Goal: Information Seeking & Learning: Learn about a topic

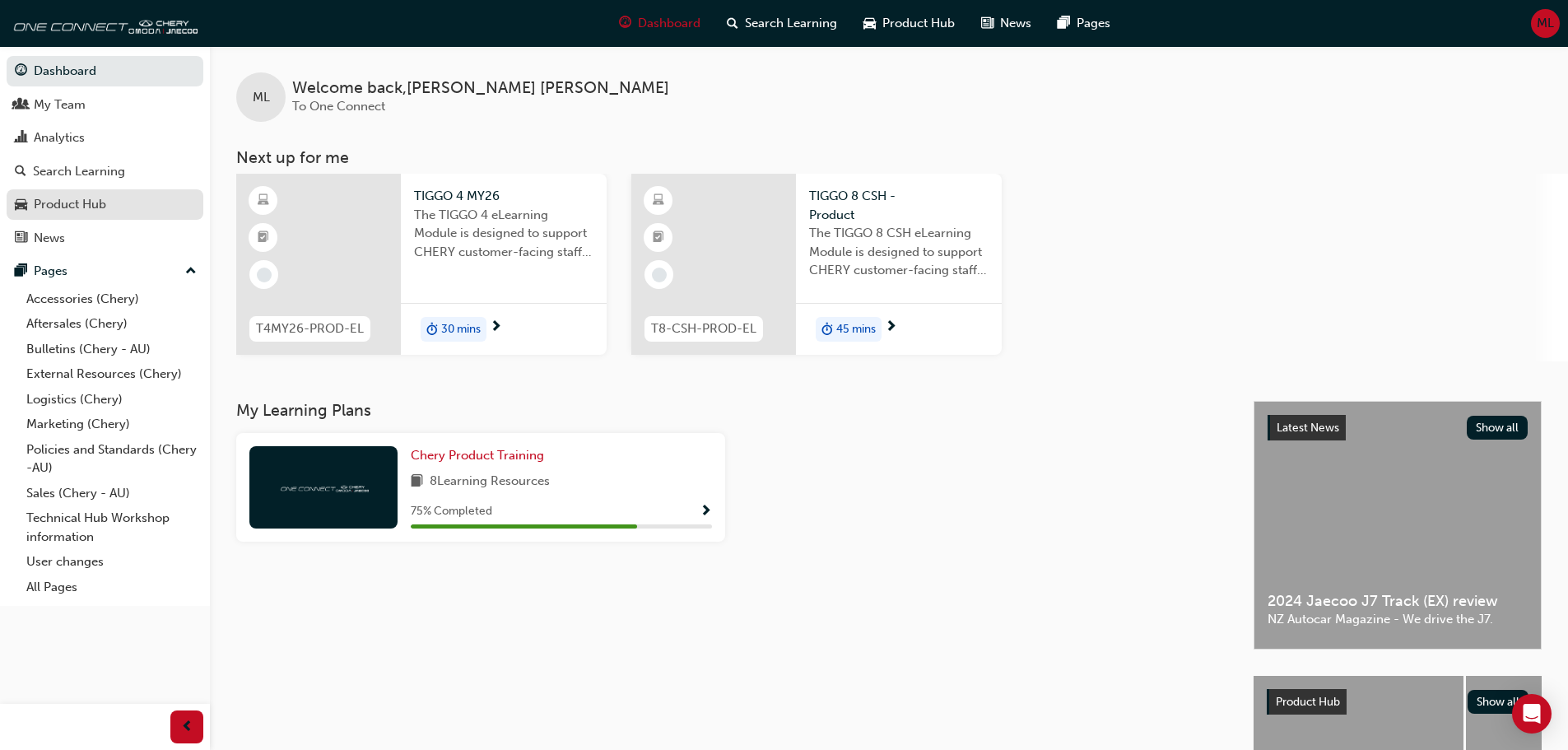
click at [58, 200] on div "Product Hub" at bounding box center [69, 204] width 73 height 19
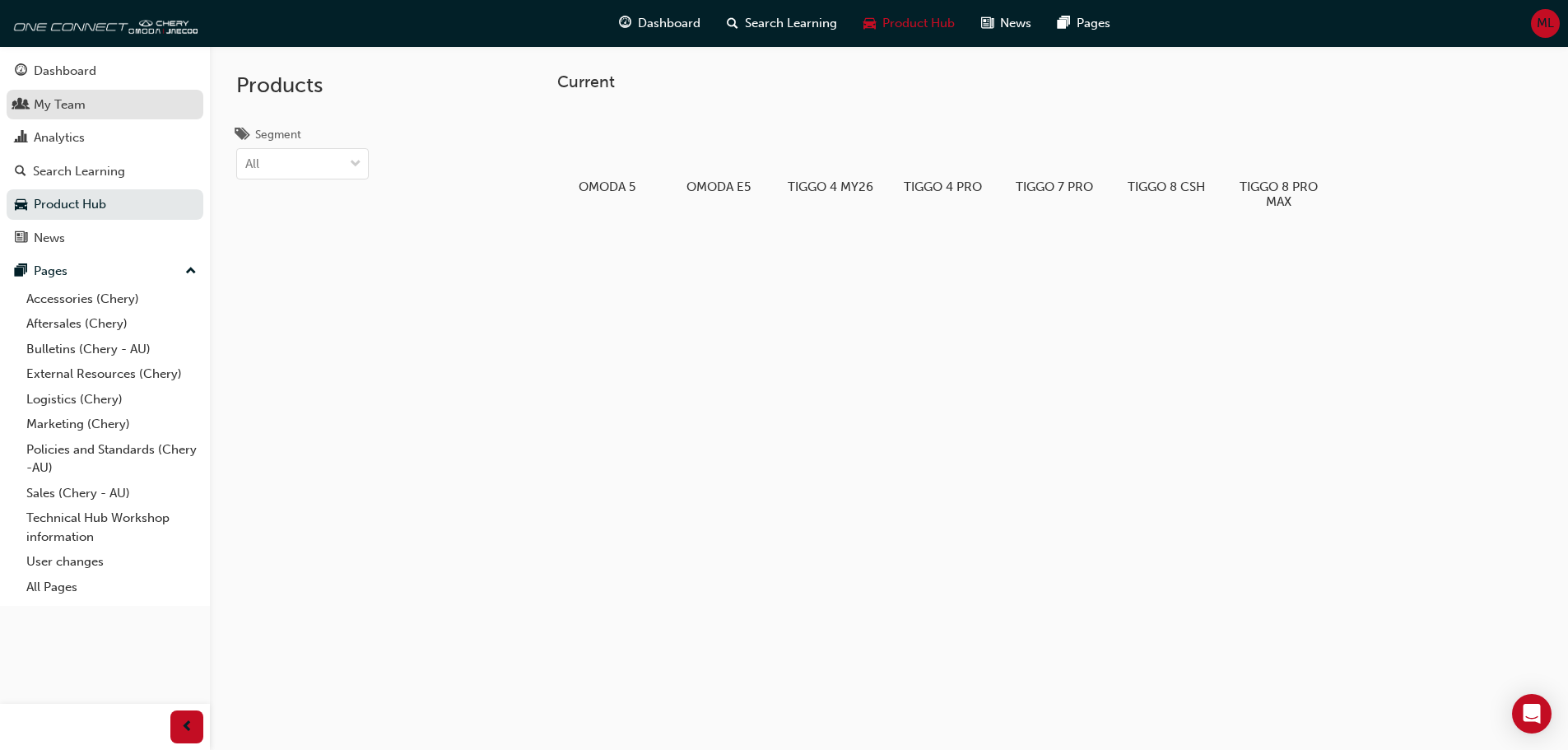
click at [59, 110] on div "My Team" at bounding box center [59, 105] width 52 height 19
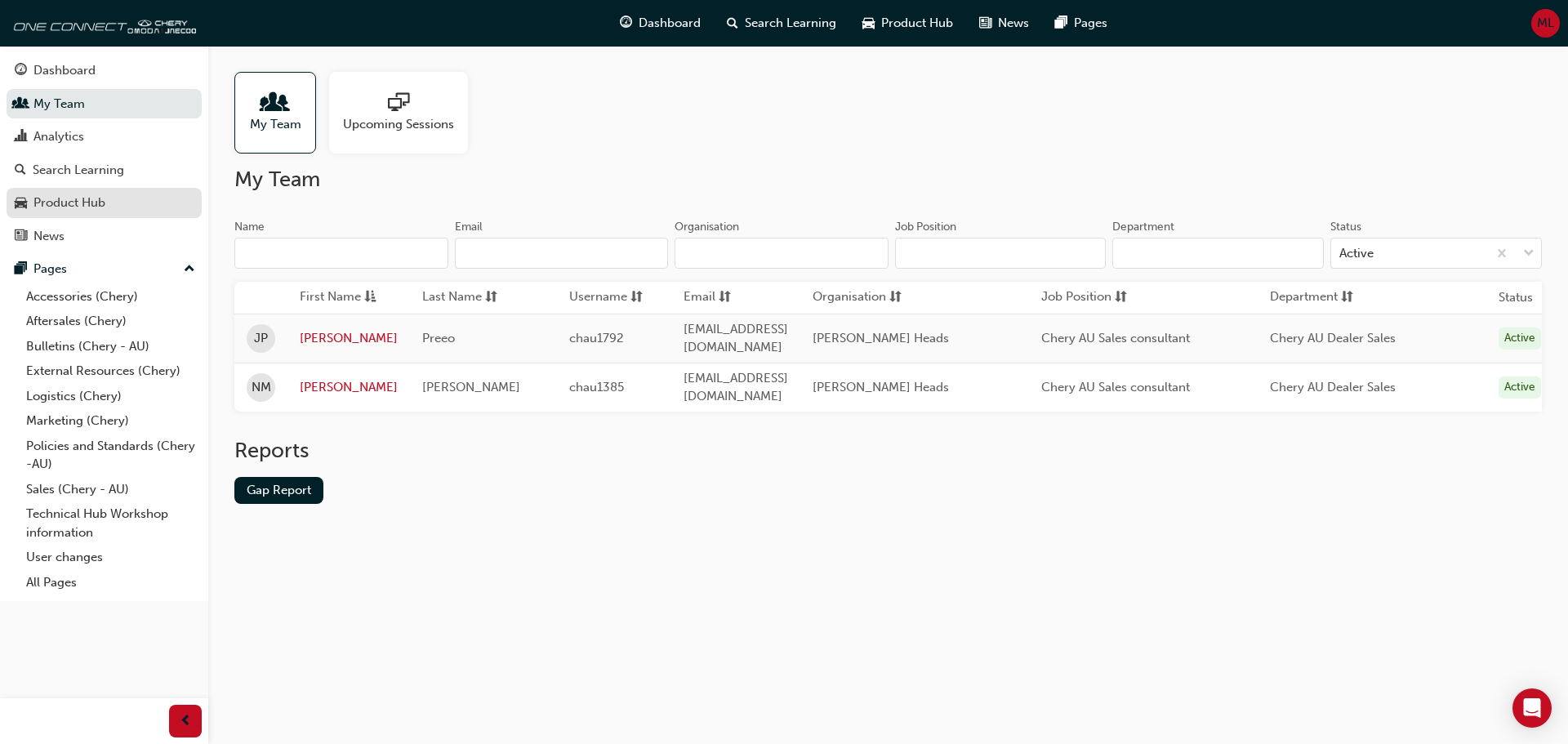
click at [78, 197] on div "Product Hub" at bounding box center [69, 202] width 72 height 19
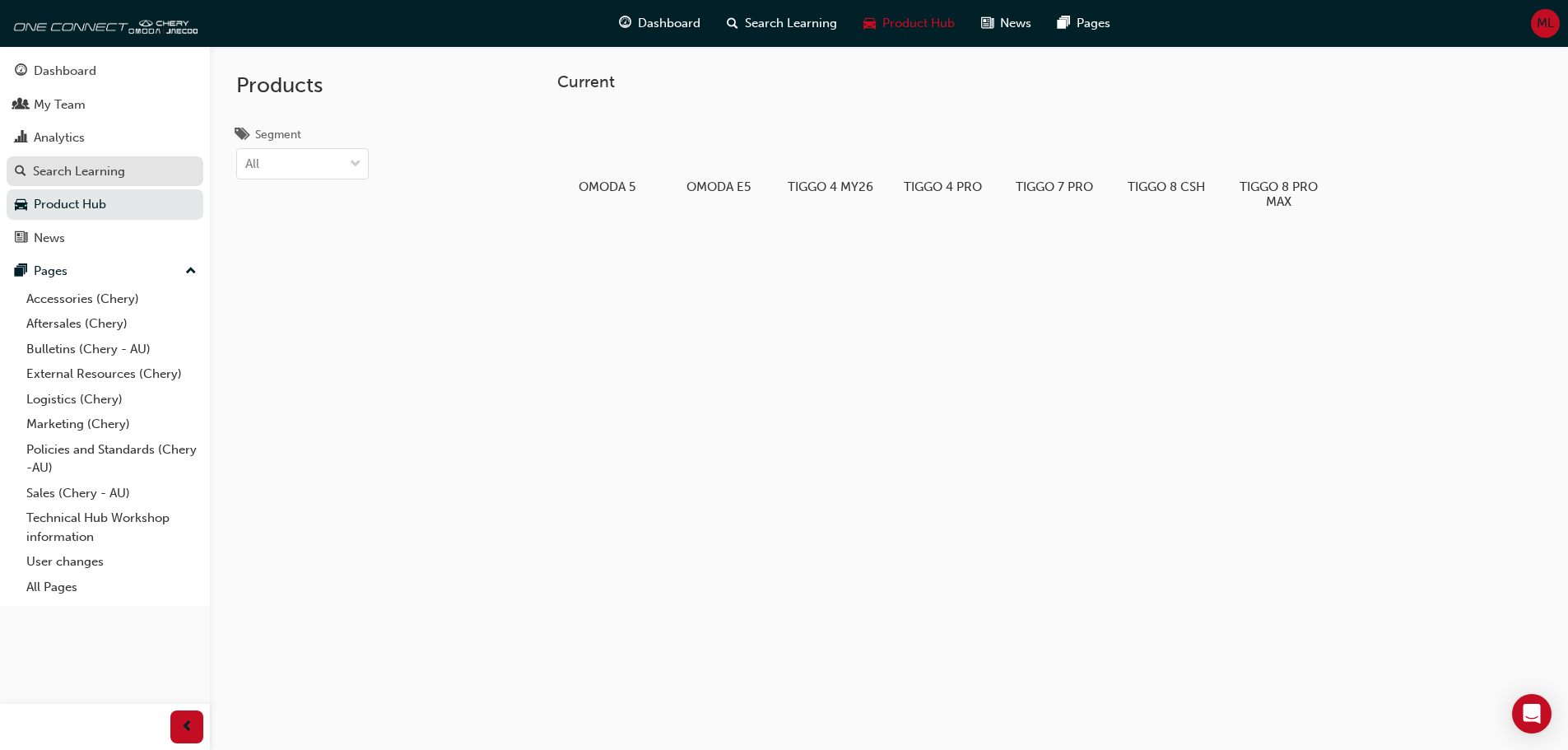
click at [74, 179] on div "Search Learning" at bounding box center [79, 171] width 92 height 19
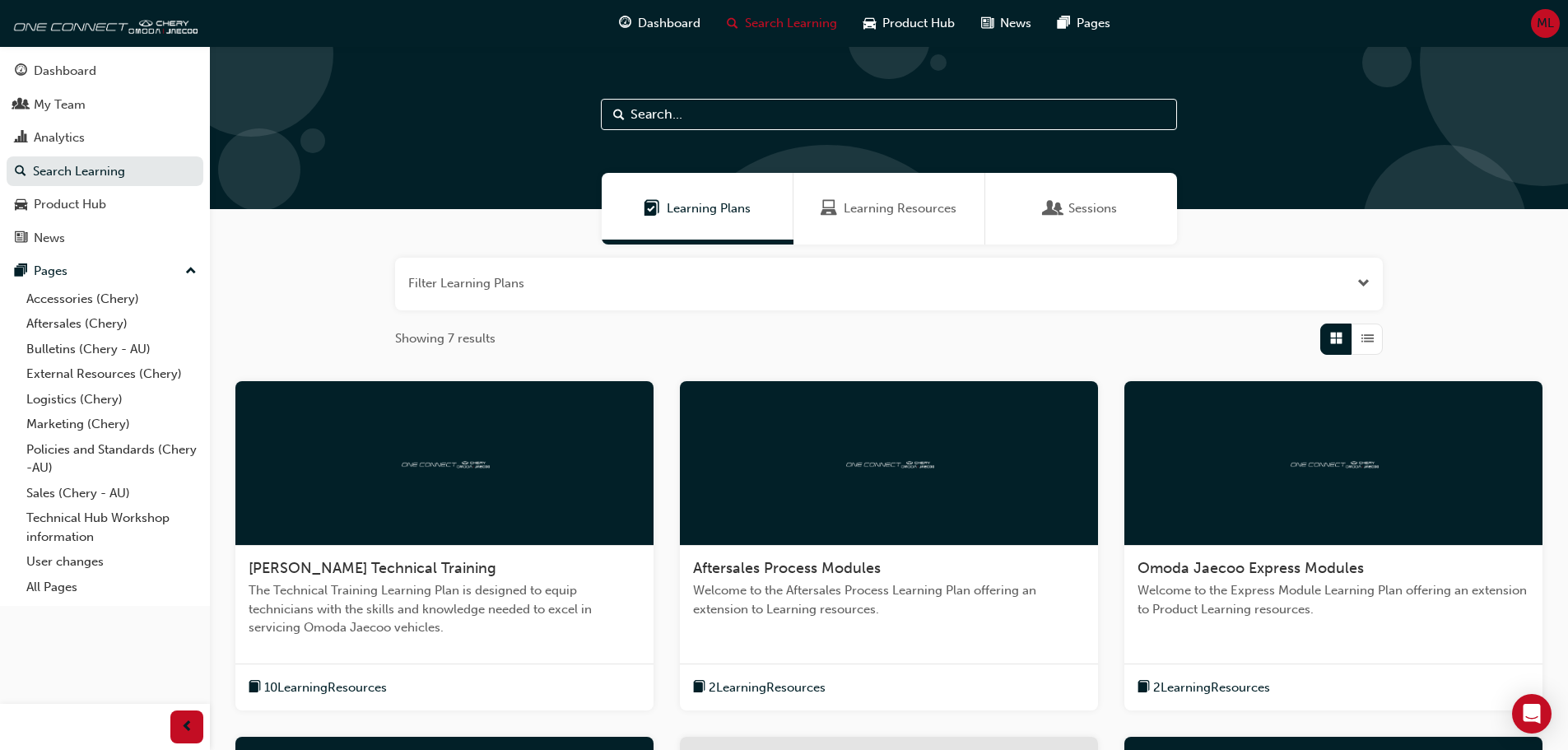
click at [894, 207] on span "Learning Resources" at bounding box center [900, 208] width 113 height 19
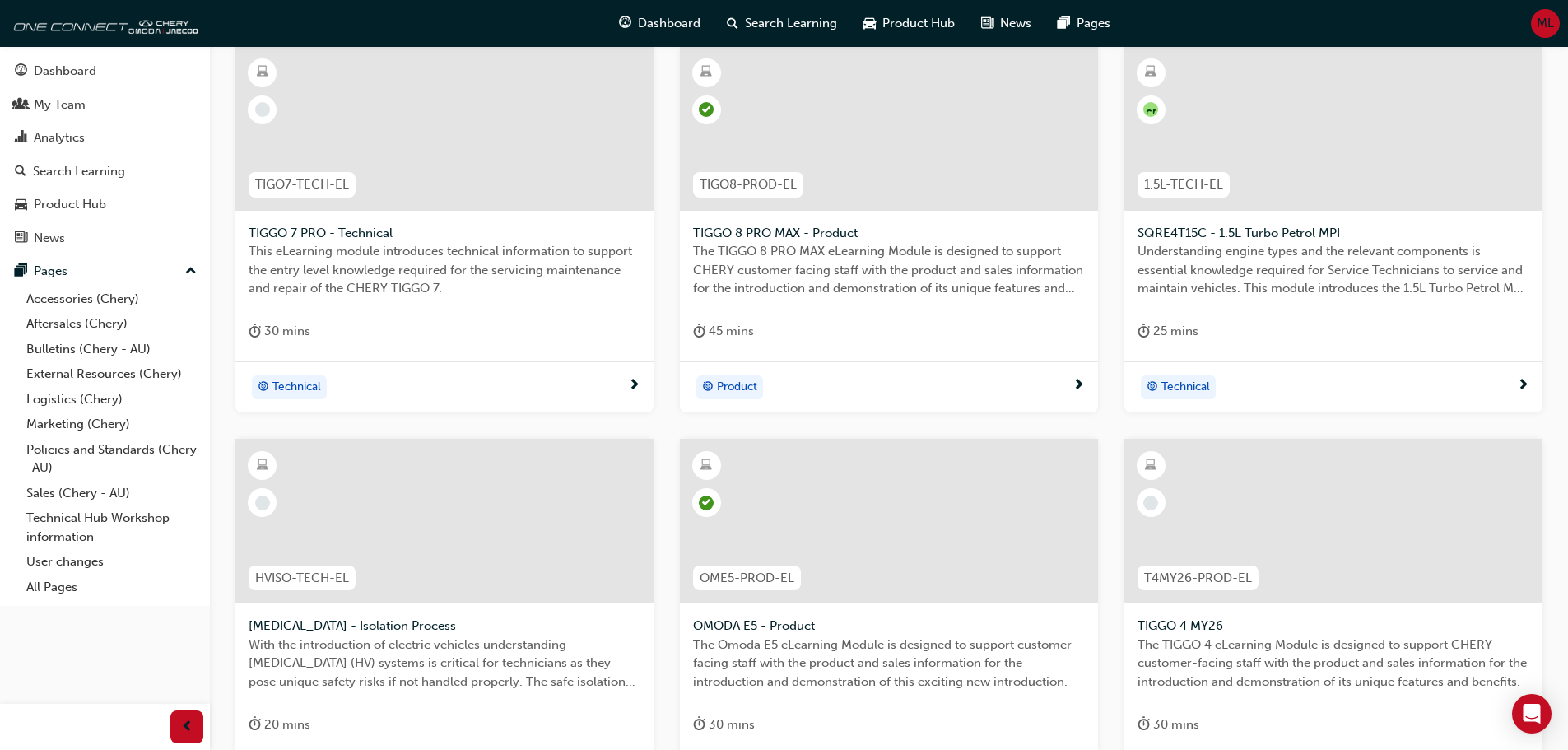
scroll to position [99, 0]
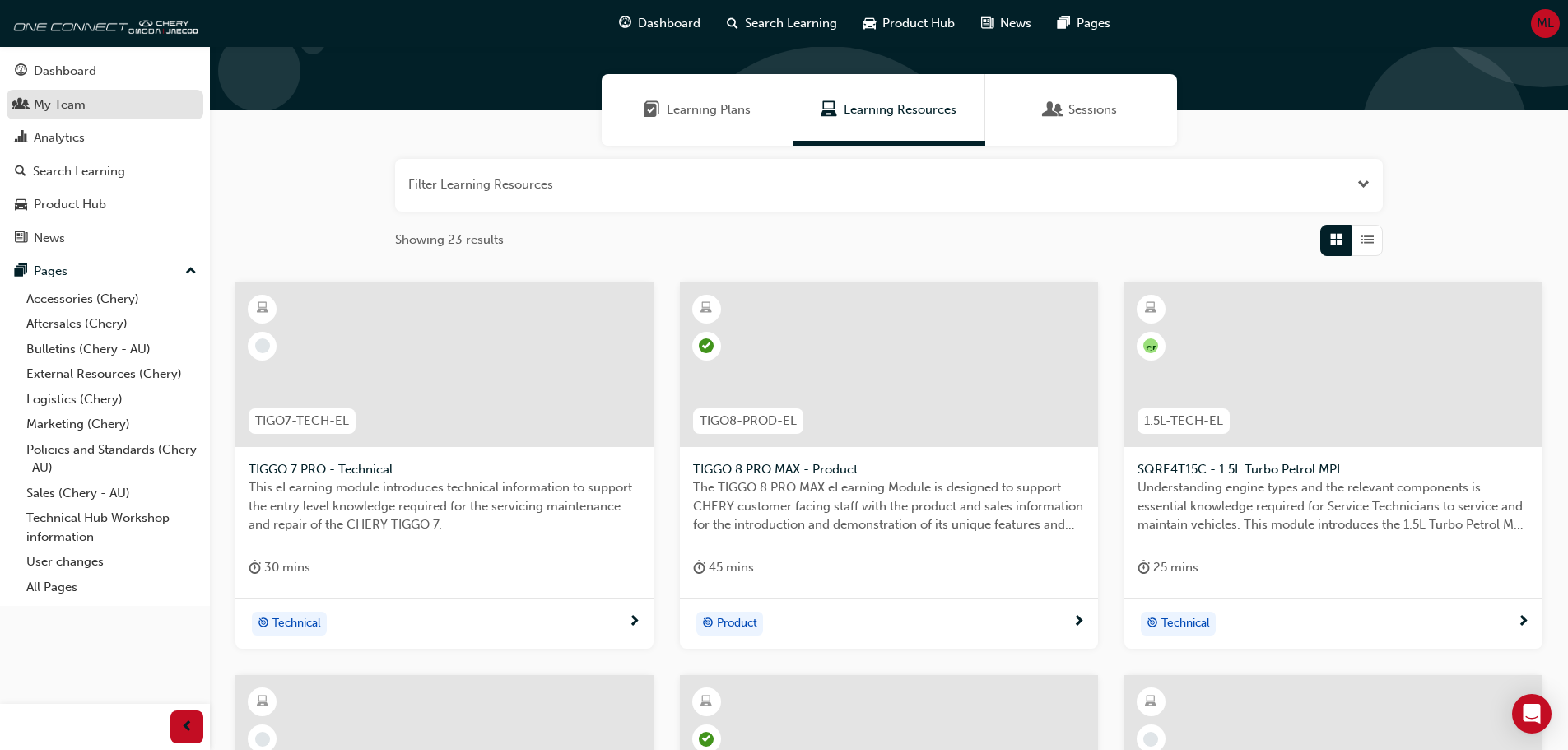
click at [87, 109] on div "My Team" at bounding box center [105, 105] width 181 height 21
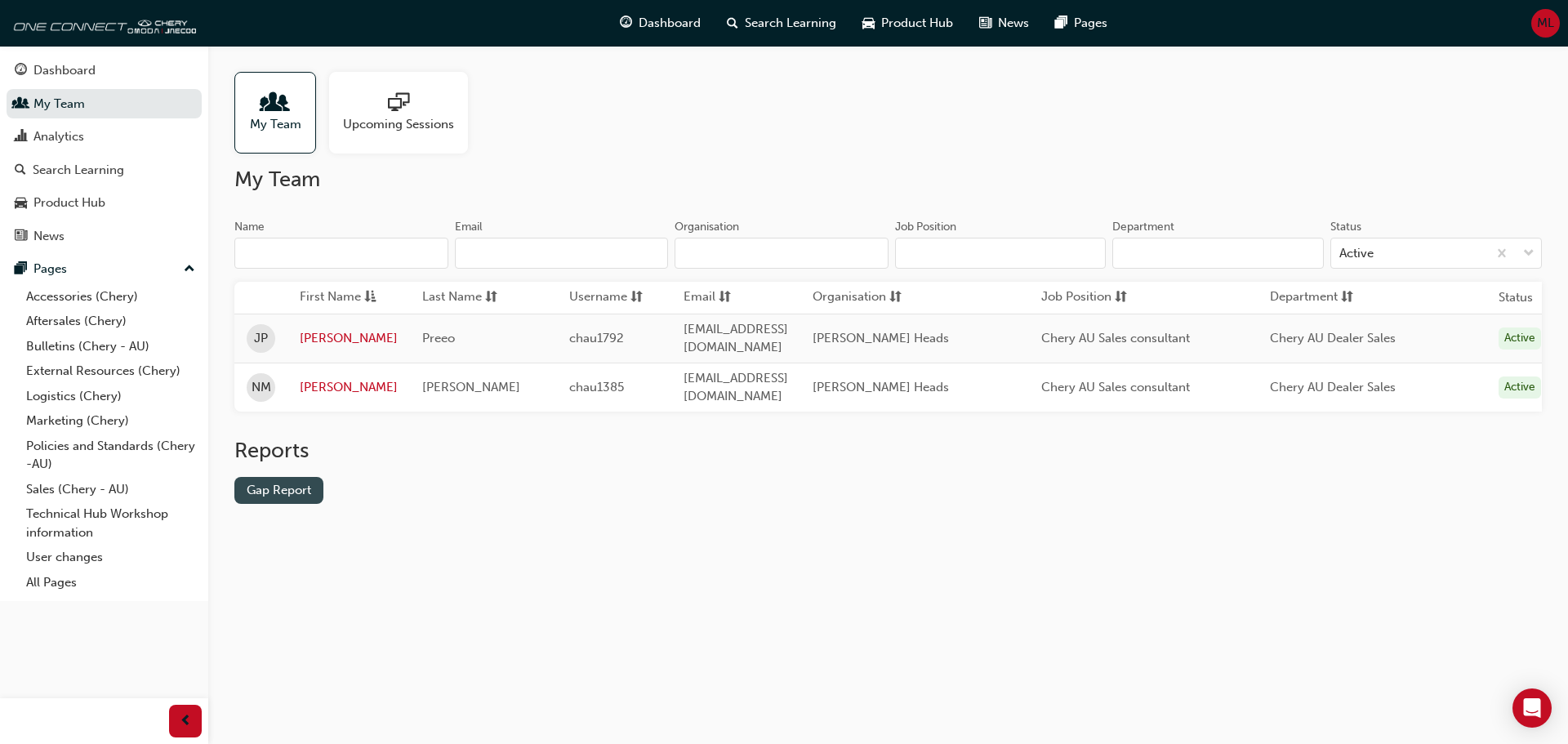
click at [284, 477] on link "Gap Report" at bounding box center [278, 490] width 89 height 27
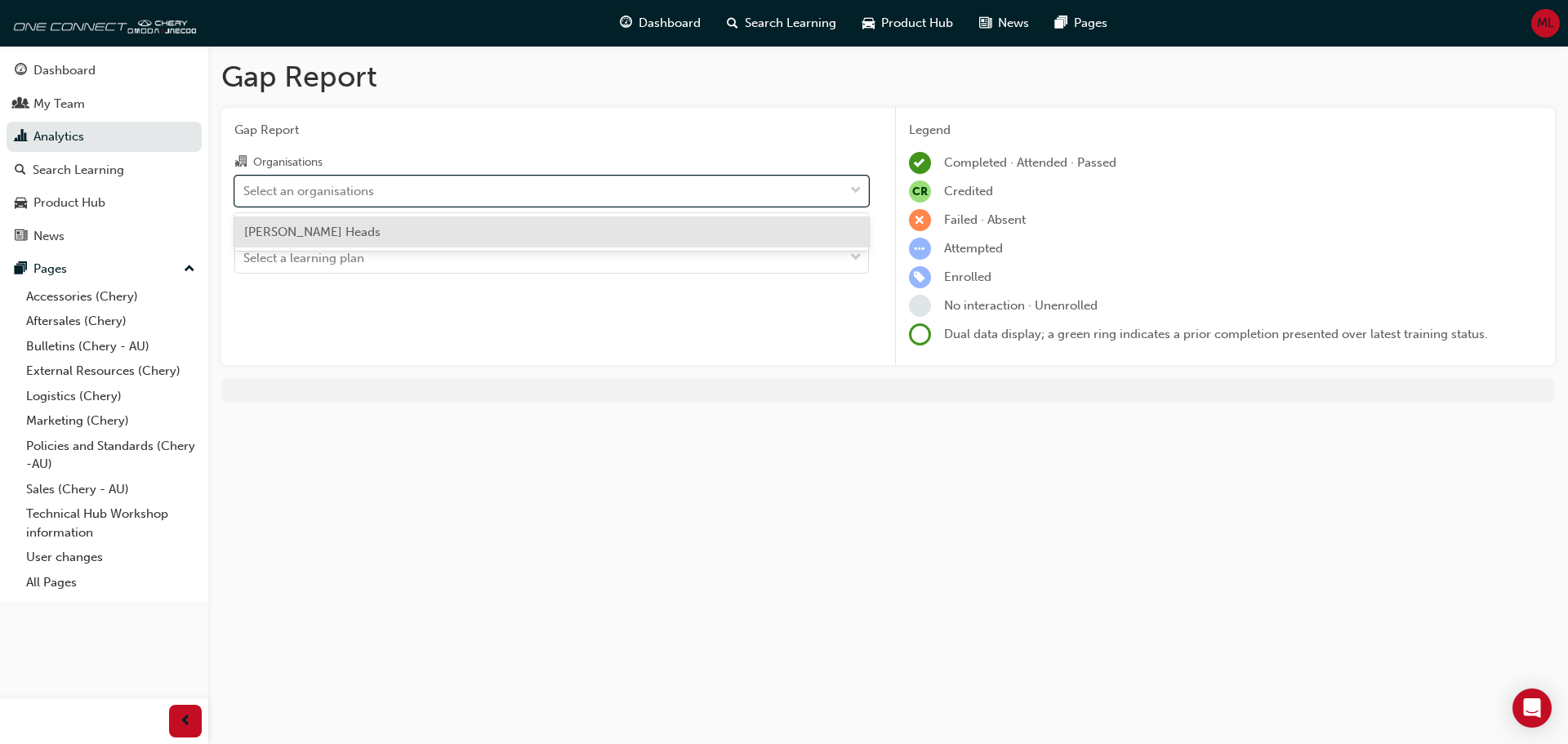
click at [426, 191] on div "Select an organisations" at bounding box center [538, 191] width 608 height 28
click at [245, 191] on input "Organisations option [PERSON_NAME] Heads focused, 1 of 1. 1 result available. U…" at bounding box center [244, 189] width 2 height 14
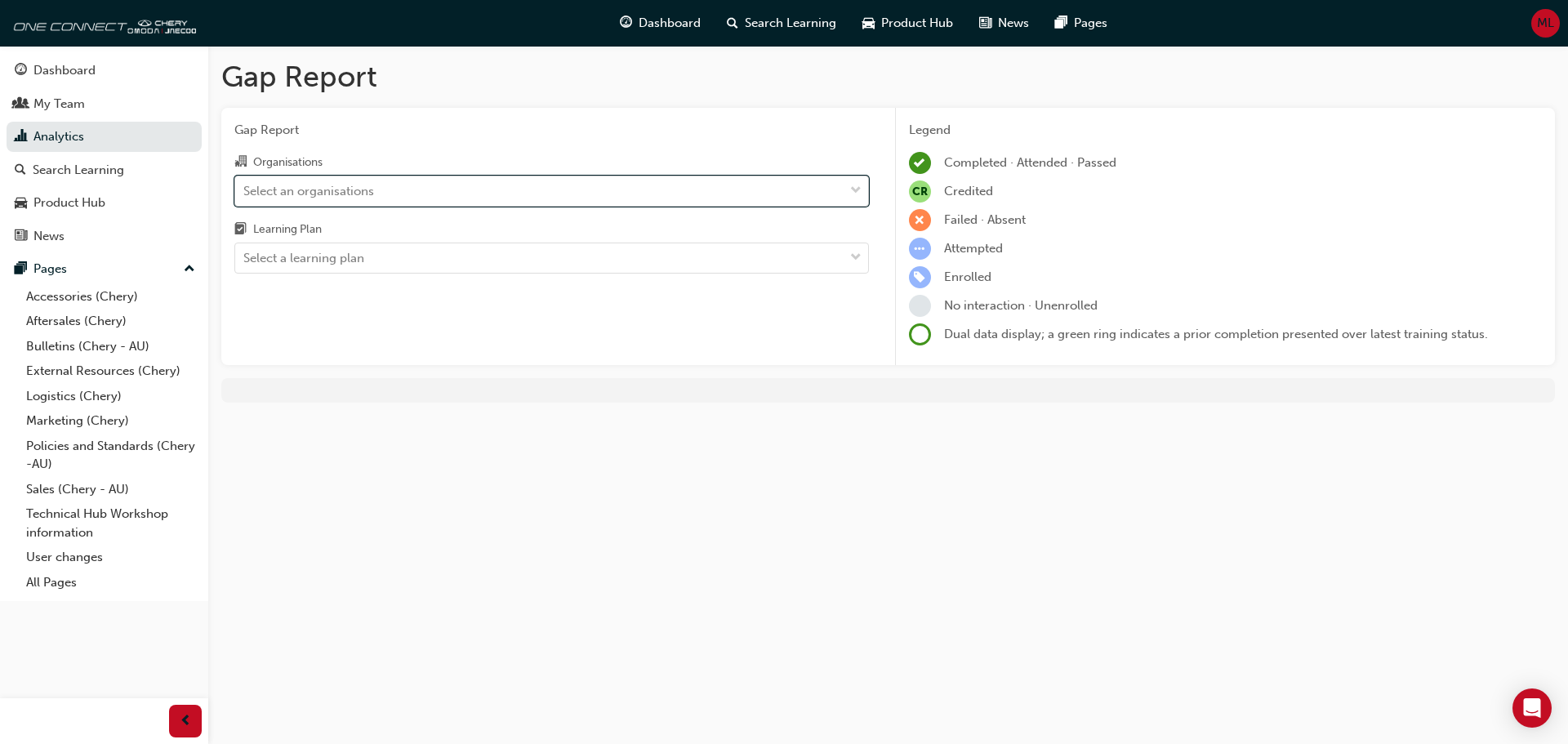
click at [426, 191] on div "Select an organisations" at bounding box center [538, 191] width 608 height 28
click at [245, 191] on input "Organisations 0 results available. Select is focused ,type to refine list, pres…" at bounding box center [244, 189] width 2 height 14
click at [403, 216] on div "Organisations 0 results available. Select is focused ,type to refine list, pres…" at bounding box center [551, 212] width 635 height 122
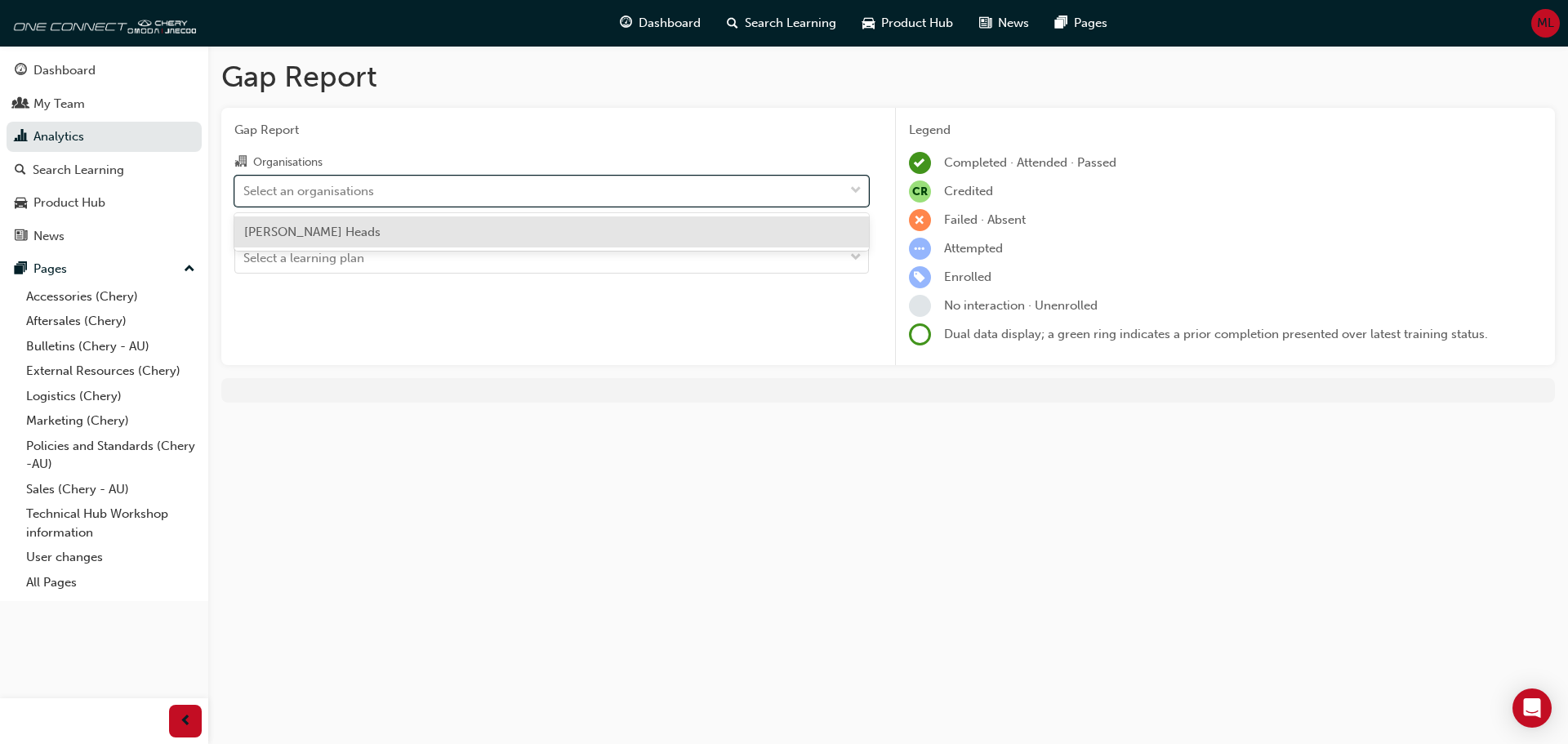
click at [411, 194] on div "Select an organisations" at bounding box center [538, 191] width 608 height 28
click at [245, 194] on input "Organisations option [PERSON_NAME] Heads focused, 1 of 1. 1 result available. U…" at bounding box center [244, 189] width 2 height 14
click at [373, 236] on div "[PERSON_NAME] Heads" at bounding box center [551, 232] width 635 height 32
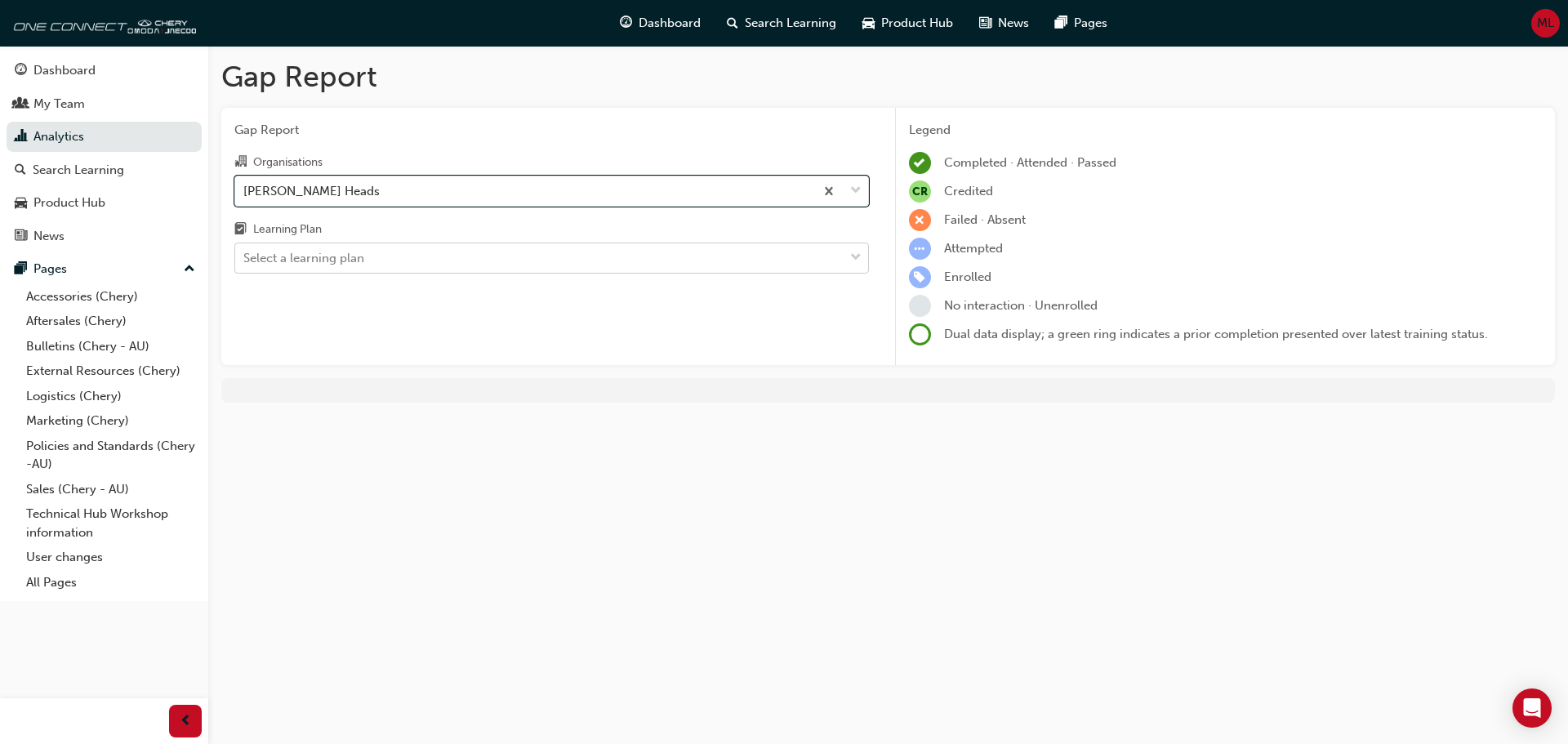
drag, startPoint x: 480, startPoint y: 269, endPoint x: 470, endPoint y: 262, distance: 12.2
click at [480, 269] on div "Select a learning plan" at bounding box center [538, 258] width 608 height 28
click at [245, 265] on input "Learning Plan Select a learning plan" at bounding box center [244, 257] width 2 height 14
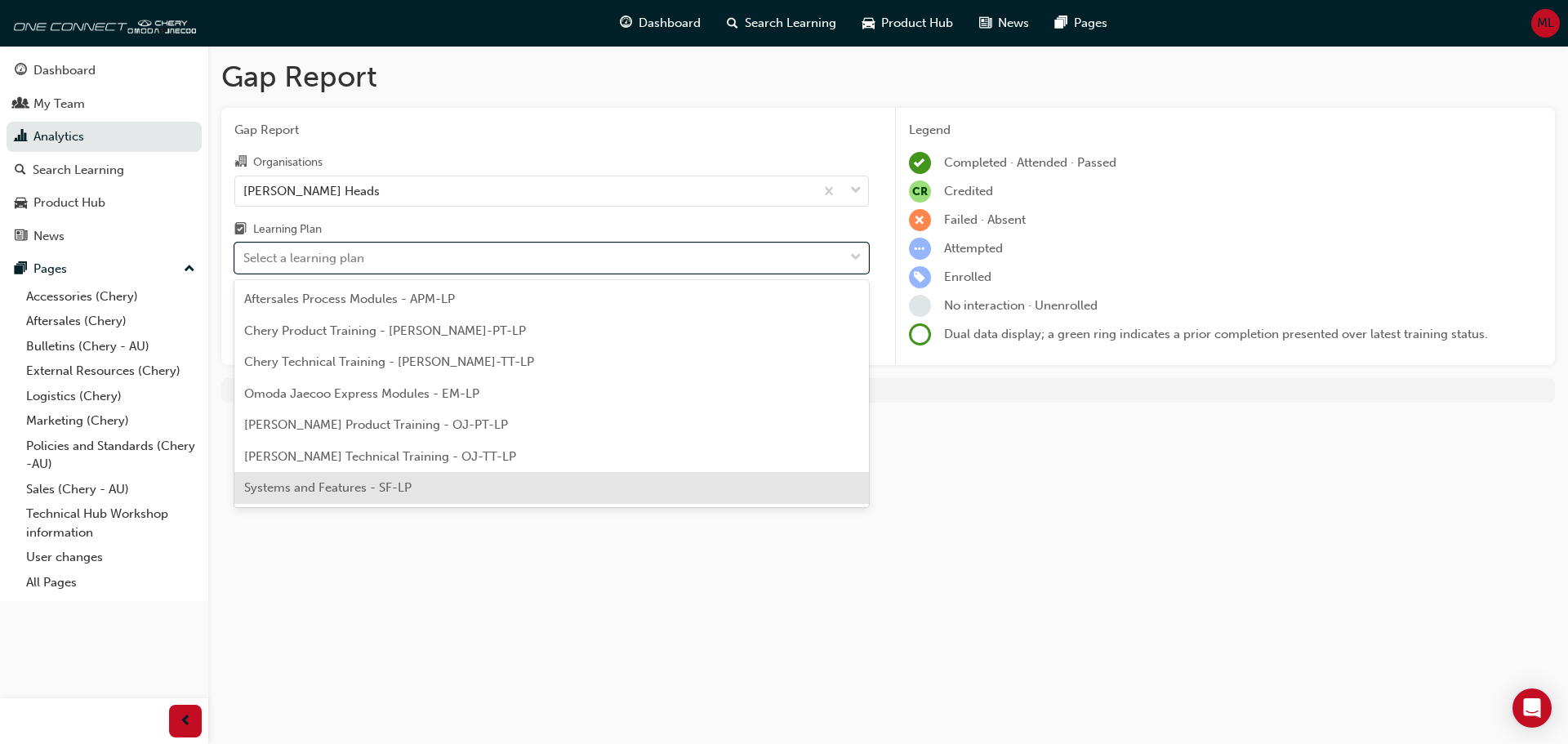
click at [821, 562] on div "Gap Report Gap Report Organisations [PERSON_NAME] Heads Learning Plan option Sy…" at bounding box center [784, 372] width 1568 height 744
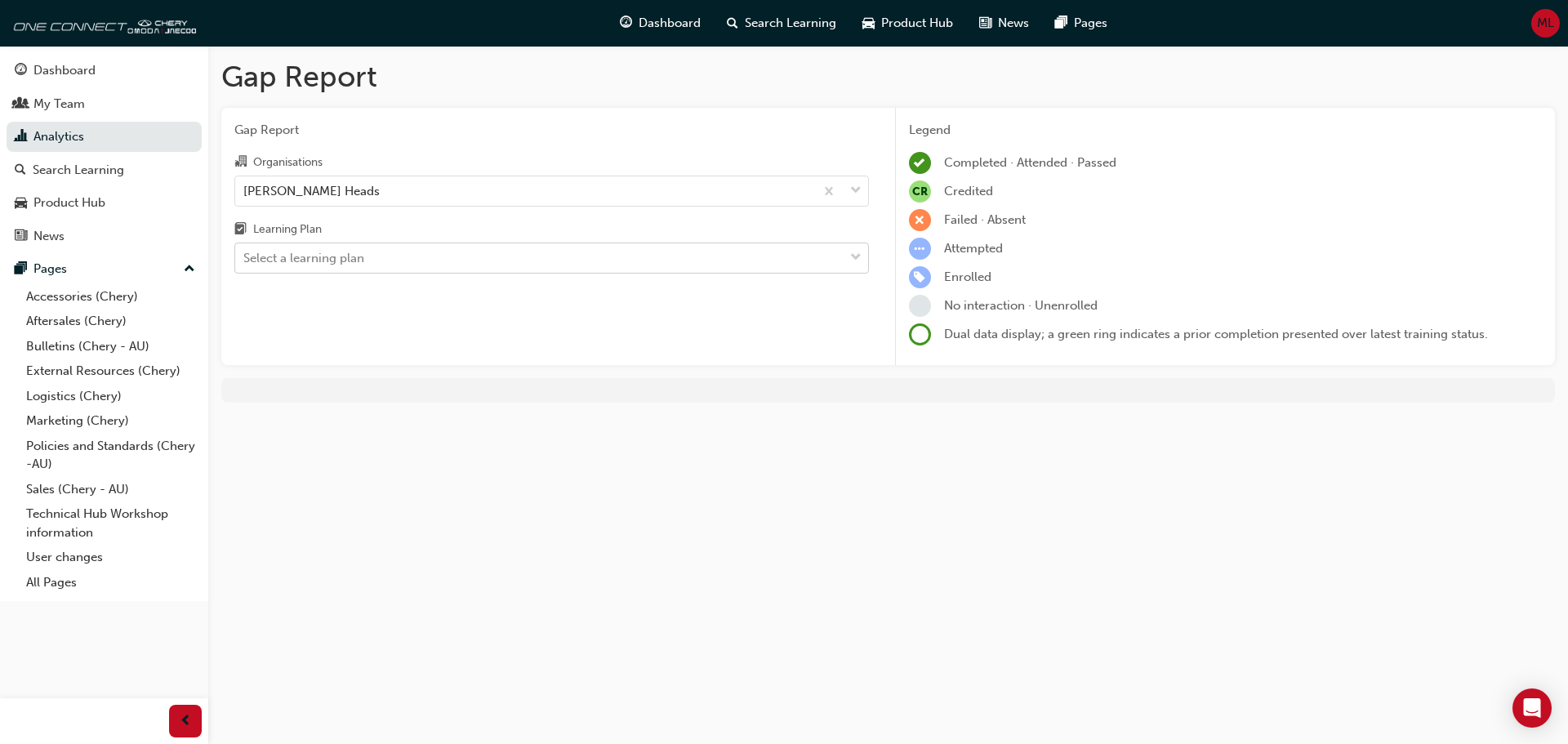
click at [285, 252] on div "Select a learning plan" at bounding box center [304, 258] width 121 height 19
click at [245, 252] on input "Learning Plan Select a learning plan" at bounding box center [244, 257] width 2 height 14
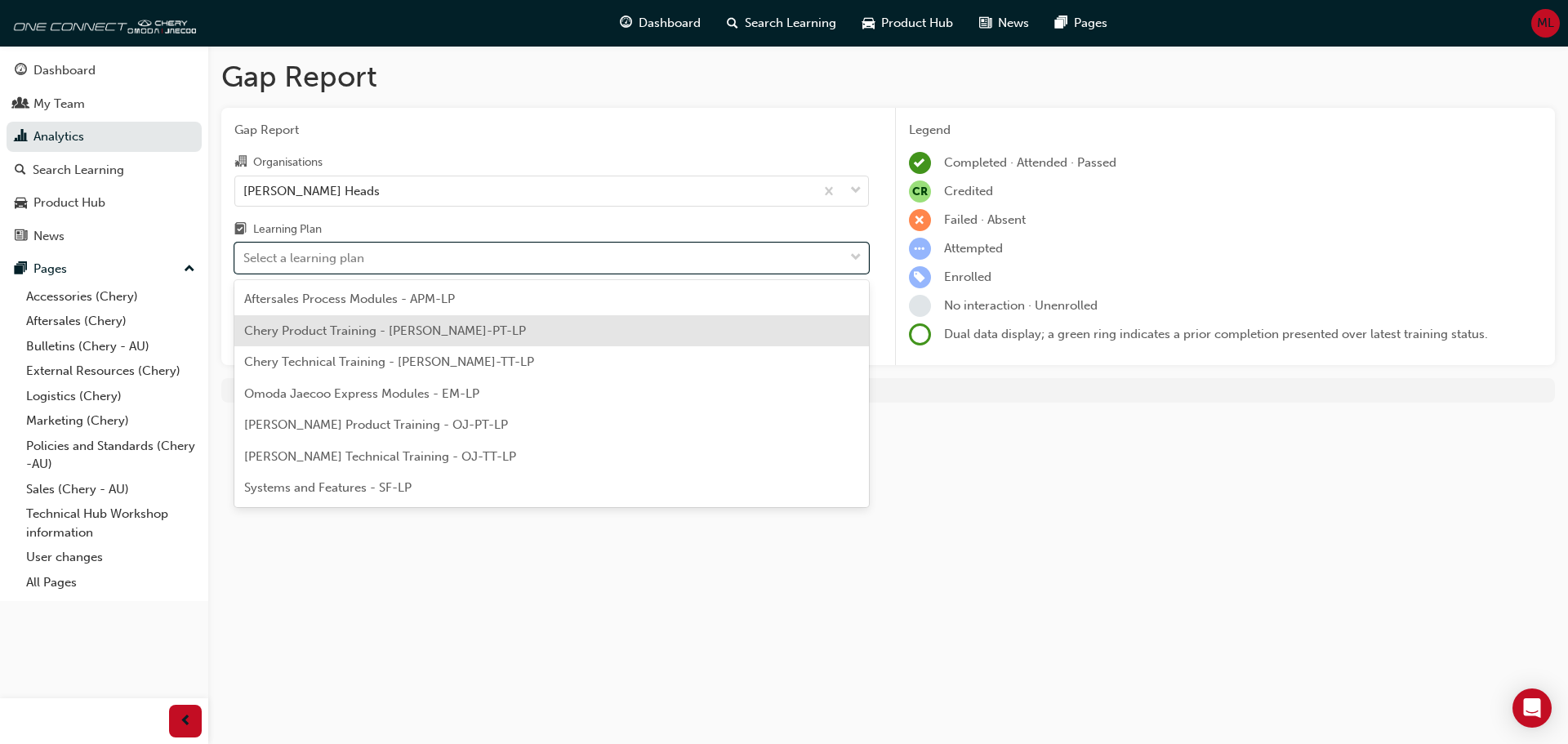
click at [340, 335] on span "Chery Product Training - [PERSON_NAME]-PT-LP" at bounding box center [385, 331] width 282 height 15
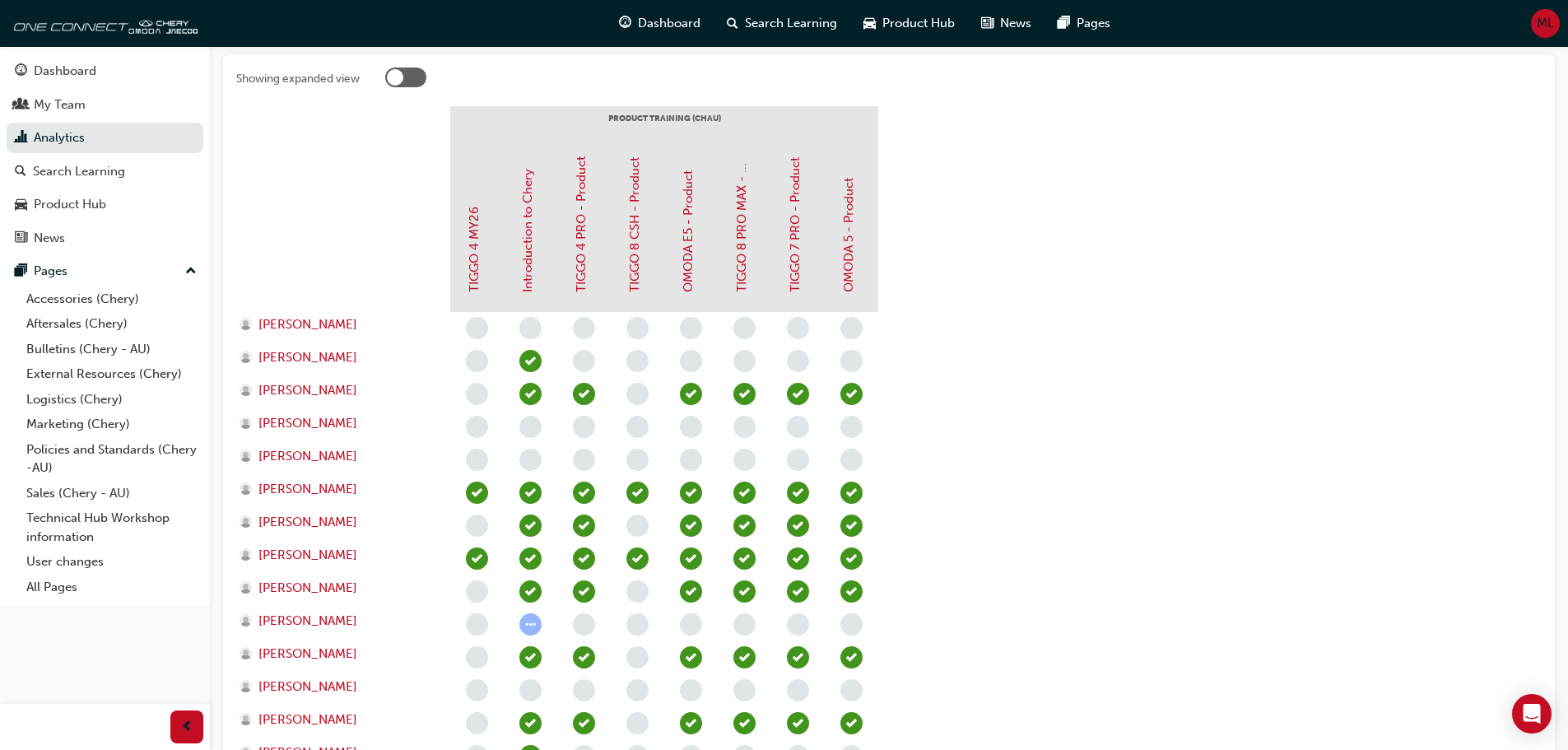
scroll to position [329, 0]
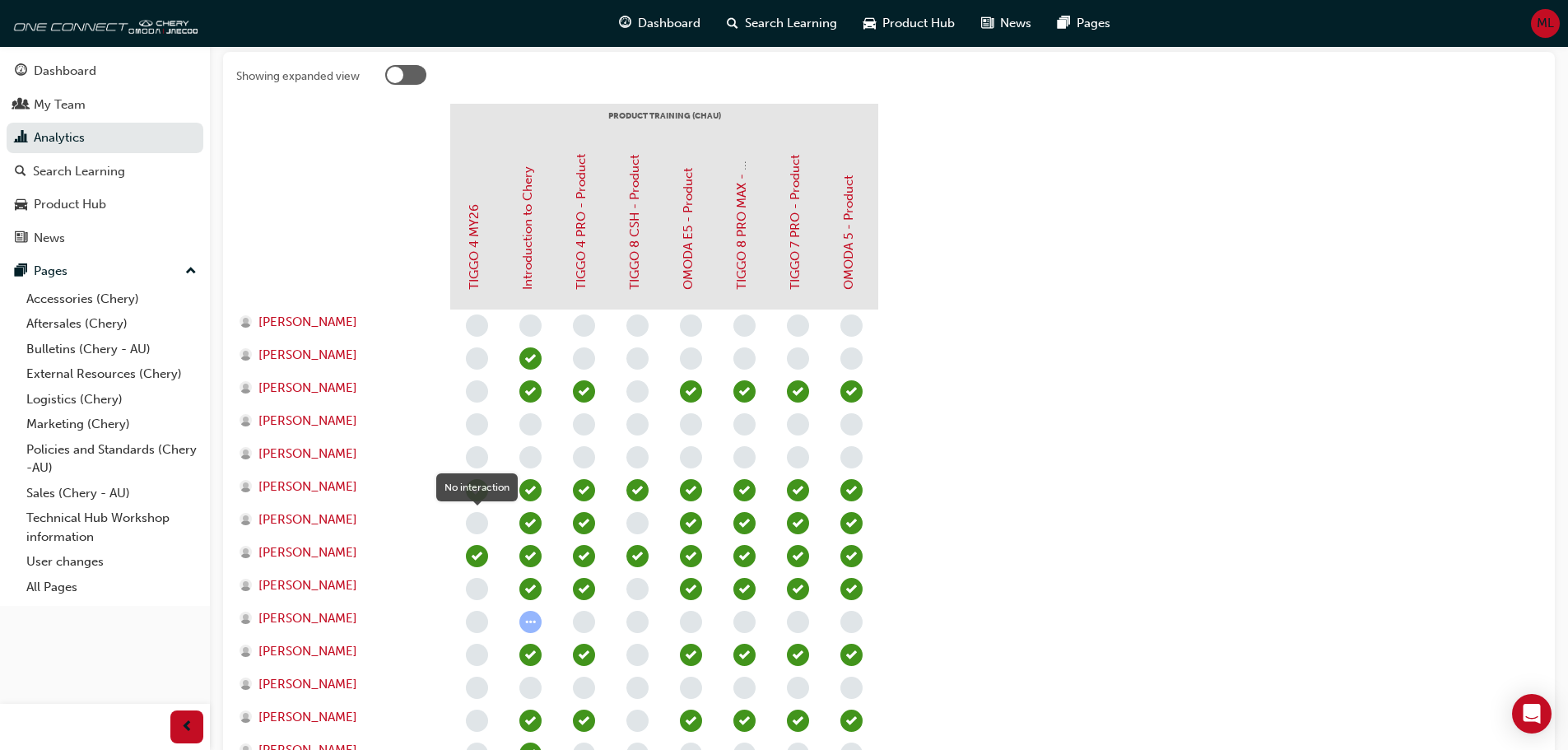
click at [478, 527] on span "learningRecordVerb_NONE-icon" at bounding box center [477, 523] width 23 height 23
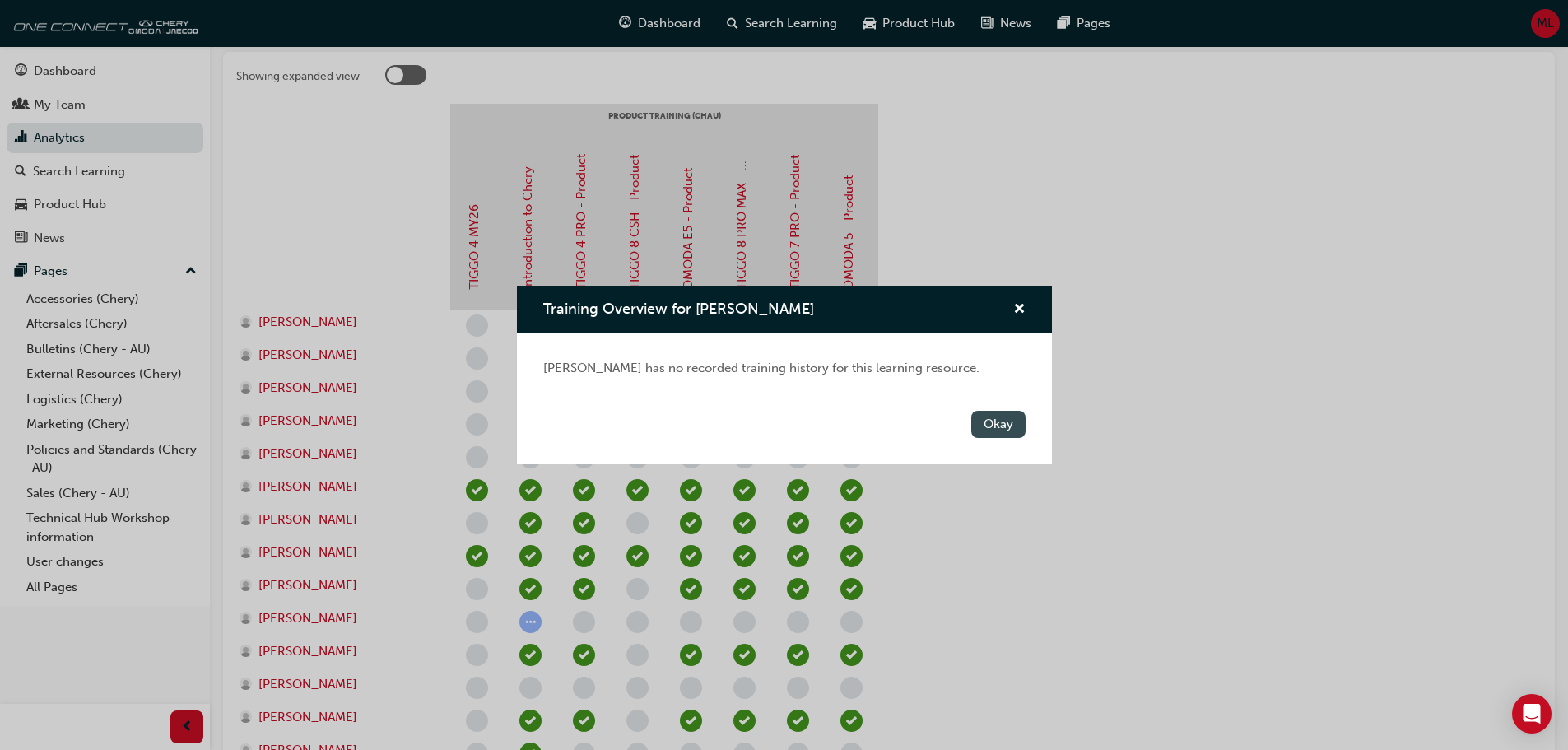
click at [989, 428] on button "Okay" at bounding box center [998, 424] width 54 height 27
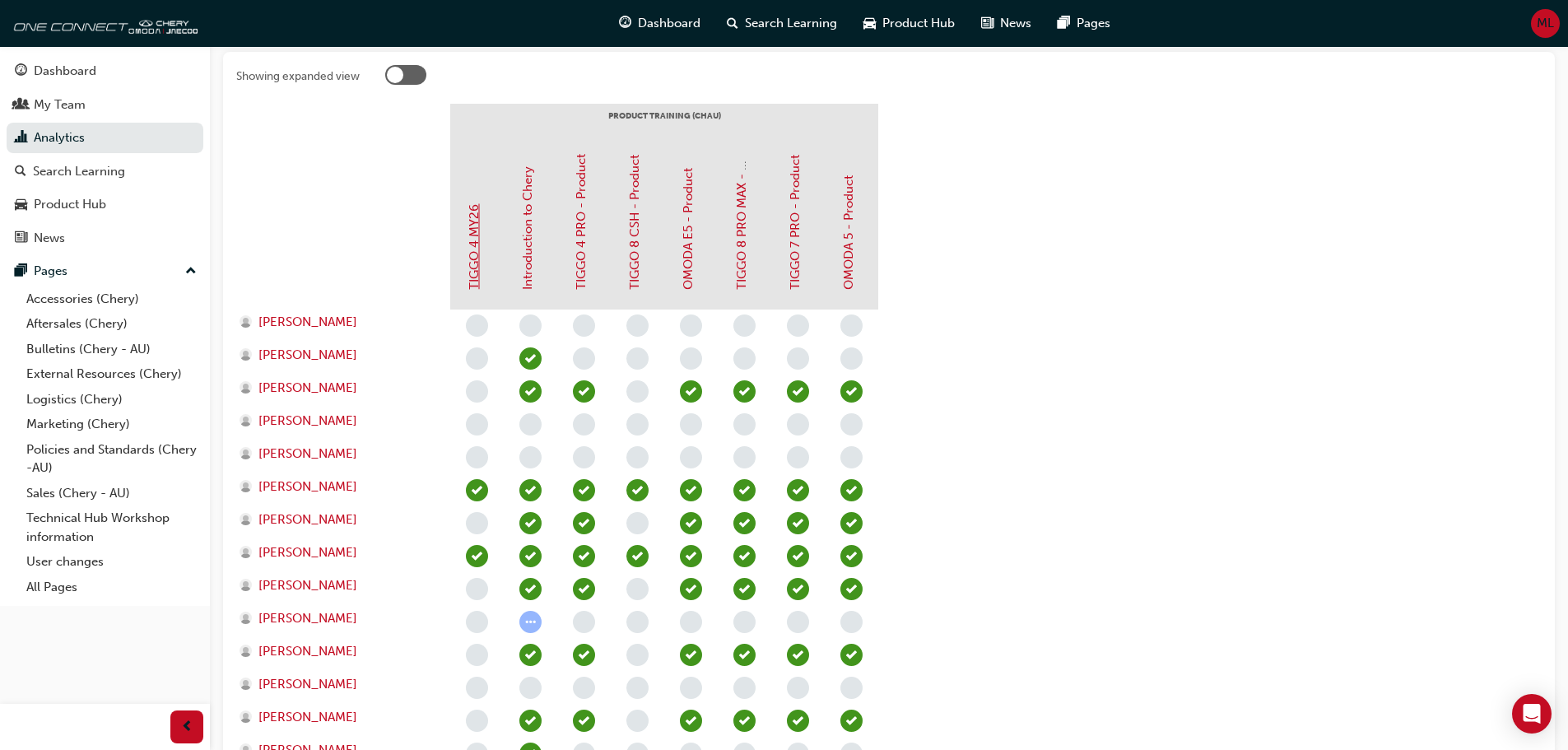
click at [468, 234] on link "TIGGO 4 MY26" at bounding box center [474, 247] width 15 height 85
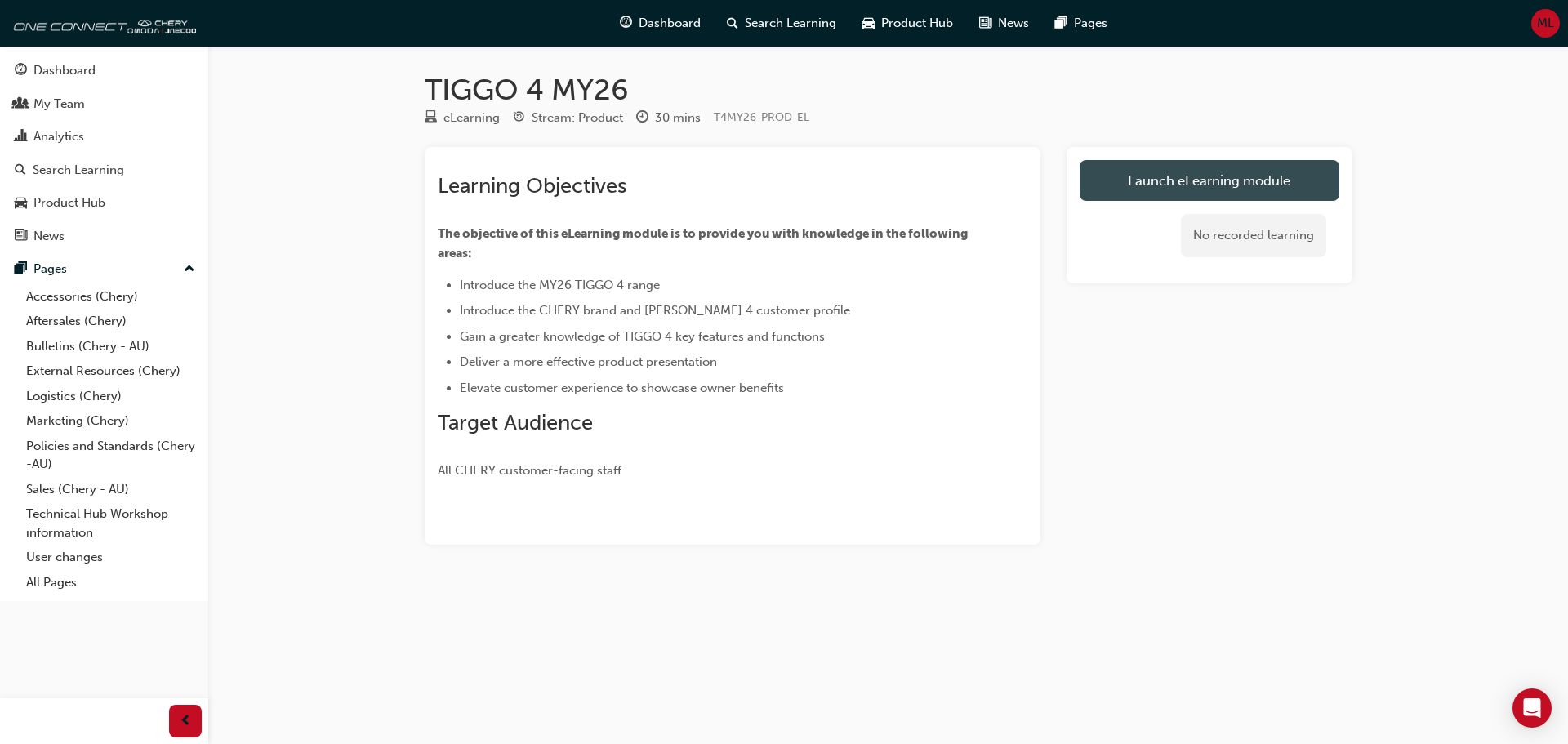
click at [1207, 180] on link "Launch eLearning module" at bounding box center [1209, 180] width 260 height 41
